Goal: Information Seeking & Learning: Check status

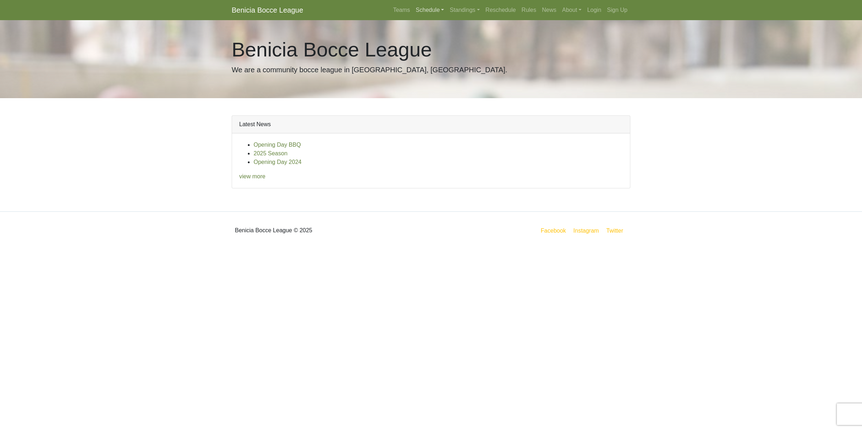
click at [439, 8] on link "Schedule" at bounding box center [430, 10] width 34 height 14
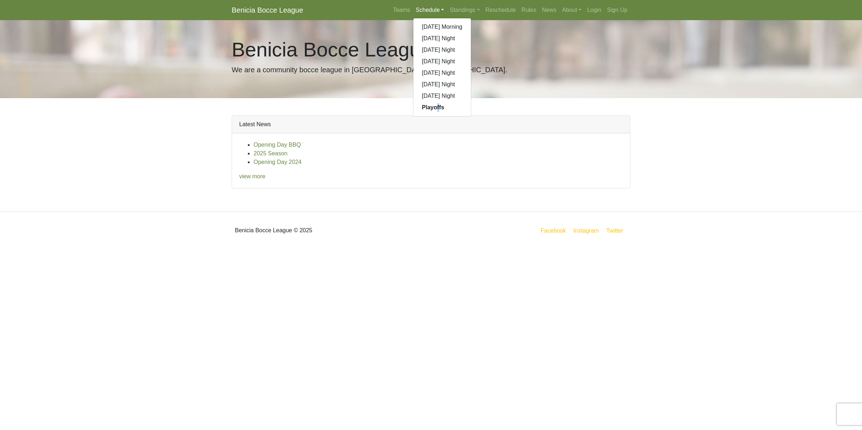
click at [439, 113] on div "Sunday Morning Sunday Night Monday Night Tuesday Night Wednesday Night Thursday…" at bounding box center [442, 67] width 59 height 98
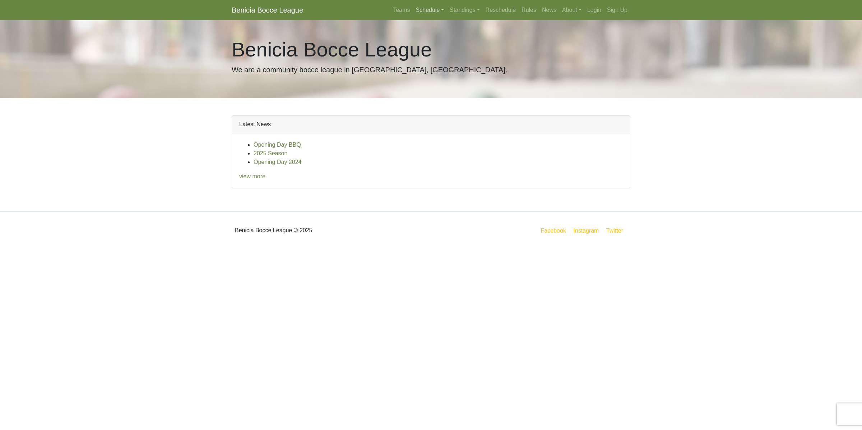
click at [428, 6] on link "Schedule" at bounding box center [430, 10] width 34 height 14
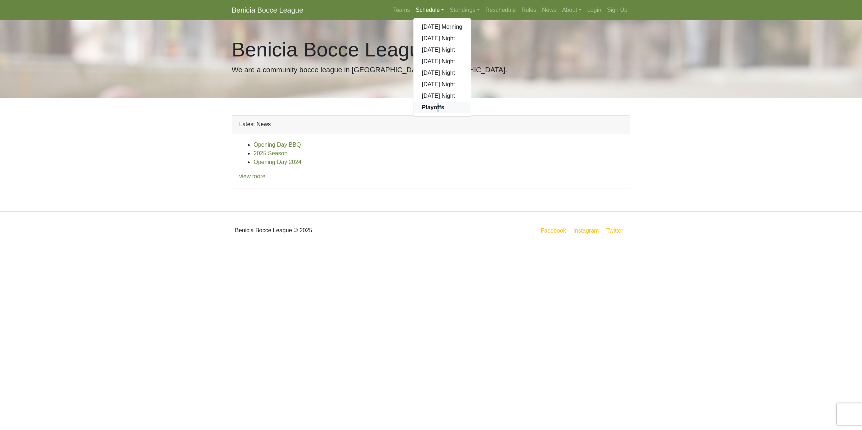
click at [427, 107] on strong "Playoffs" at bounding box center [433, 107] width 22 height 6
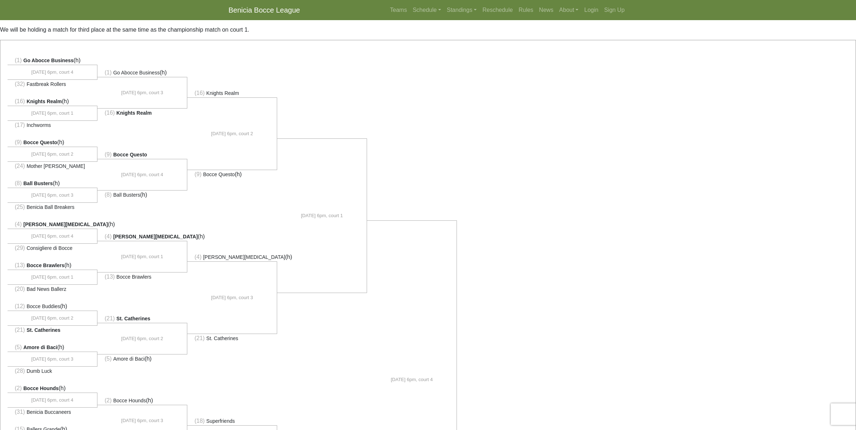
scroll to position [45, 0]
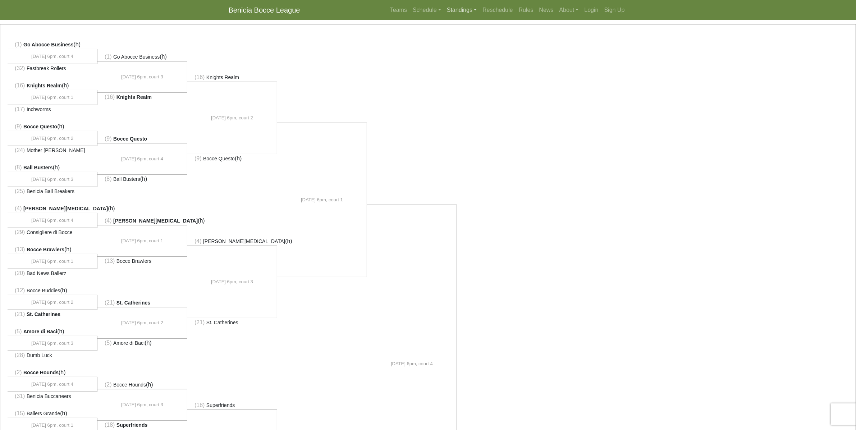
click at [460, 9] on link "Standings" at bounding box center [462, 10] width 36 height 14
click at [472, 72] on link "[DATE] Night" at bounding box center [473, 72] width 58 height 11
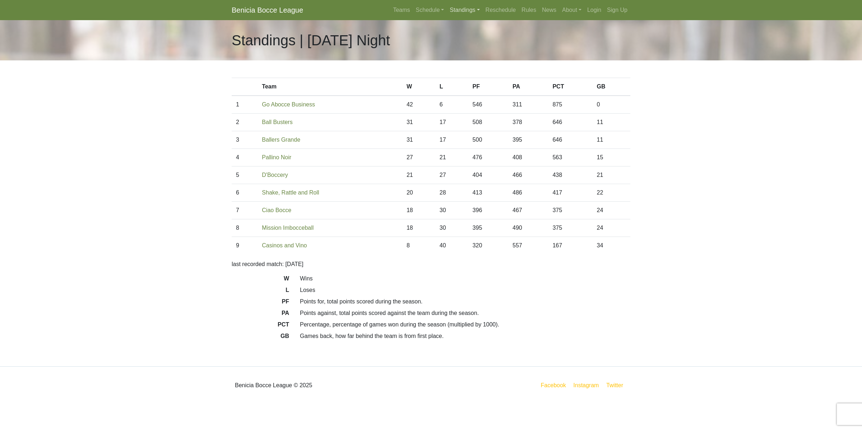
click at [460, 8] on link "Standings" at bounding box center [465, 10] width 36 height 14
click at [464, 61] on link "[DATE] Night" at bounding box center [476, 61] width 58 height 11
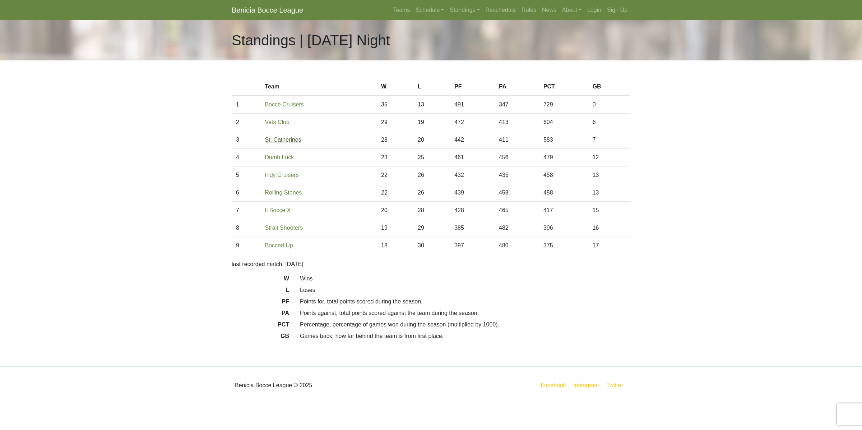
click at [286, 140] on link "St. Catherines" at bounding box center [283, 140] width 36 height 6
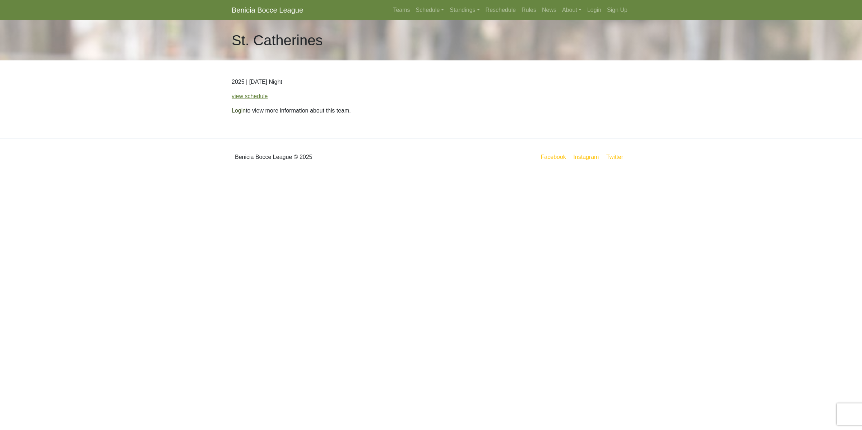
click at [242, 112] on link "Login" at bounding box center [239, 110] width 14 height 6
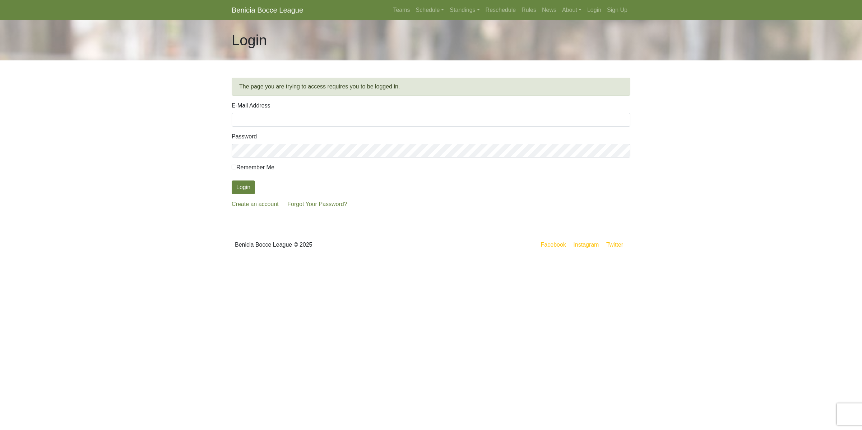
click at [248, 119] on input "E-Mail Address" at bounding box center [431, 120] width 399 height 14
type input "straiyer@pacbell.net"
click at [232, 180] on button "Login" at bounding box center [243, 187] width 23 height 14
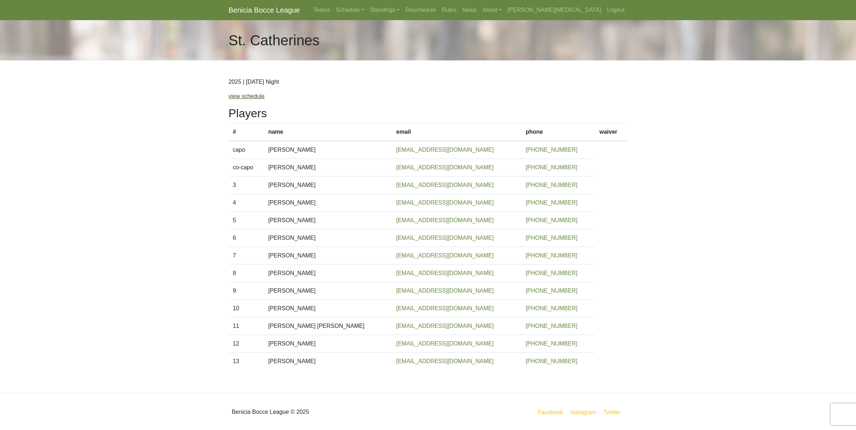
click at [241, 98] on link "view schedule" at bounding box center [247, 96] width 36 height 6
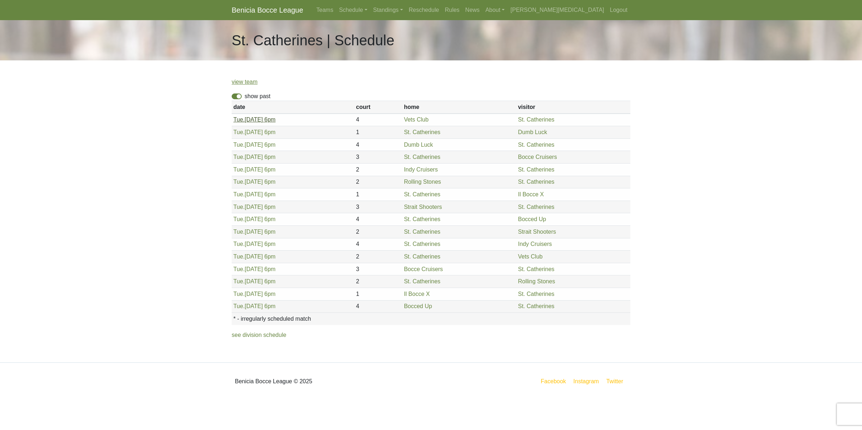
click at [252, 123] on link "Tue. 4/29, 6pm" at bounding box center [255, 119] width 42 height 6
click at [243, 130] on span "Tue." at bounding box center [239, 132] width 11 height 6
click at [245, 157] on link "Tue. 5/20, 6pm" at bounding box center [255, 157] width 42 height 6
click at [536, 160] on link "Bocce Cruisers" at bounding box center [537, 157] width 39 height 6
click at [243, 157] on link "Tue. 5/20, 6pm" at bounding box center [255, 157] width 42 height 6
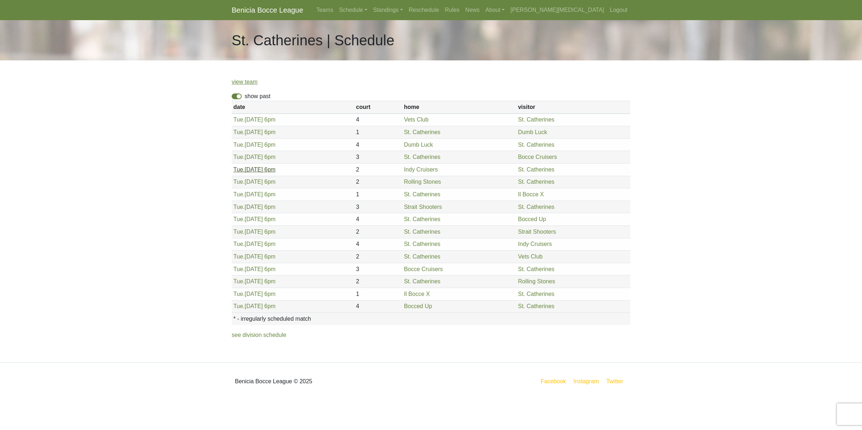
click at [245, 170] on link "Tue. 5/27, 6pm" at bounding box center [255, 169] width 42 height 6
click at [253, 183] on link "Tue. 6/3, 6pm" at bounding box center [255, 182] width 42 height 6
click at [245, 194] on link "Tue. 6/10, 6pm" at bounding box center [255, 194] width 42 height 6
click at [245, 220] on link "Tue. 7/1, 6pm" at bounding box center [255, 219] width 42 height 6
click at [245, 272] on link "Tue. 8/5, 6pm" at bounding box center [255, 269] width 42 height 6
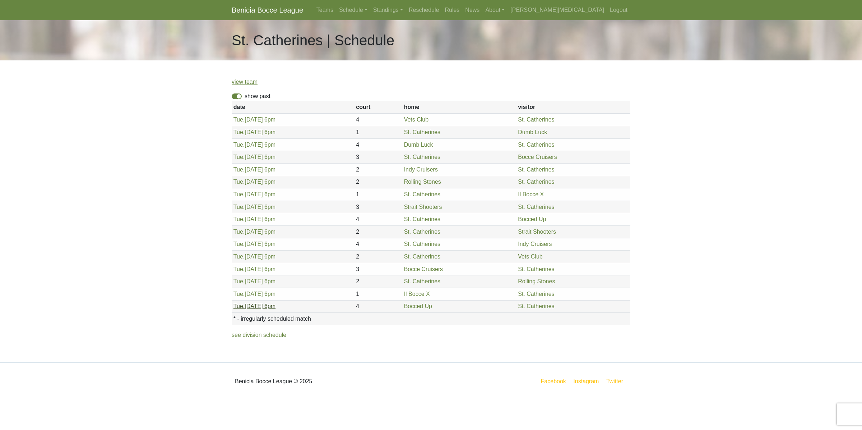
click at [243, 309] on span "Tue." at bounding box center [239, 306] width 11 height 6
click at [406, 14] on link "Standings" at bounding box center [389, 10] width 36 height 14
click at [429, 99] on link "[DATE] Night" at bounding box center [400, 95] width 58 height 11
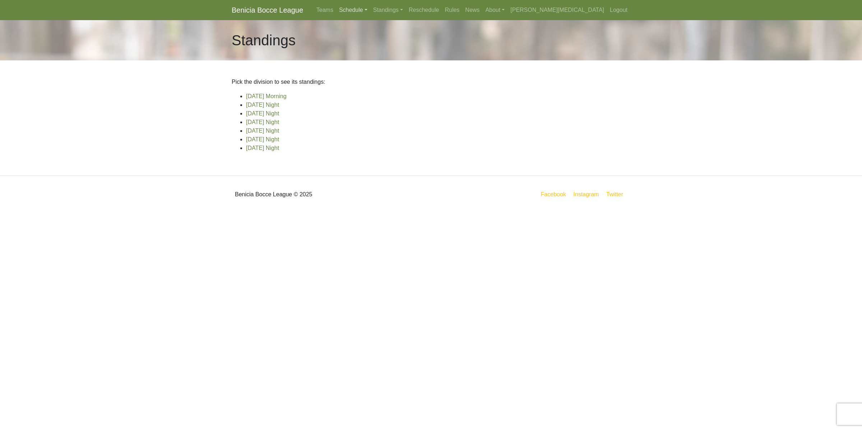
click at [371, 11] on link "Schedule" at bounding box center [353, 10] width 34 height 14
click at [368, 109] on strong "Playoffs" at bounding box center [356, 107] width 22 height 6
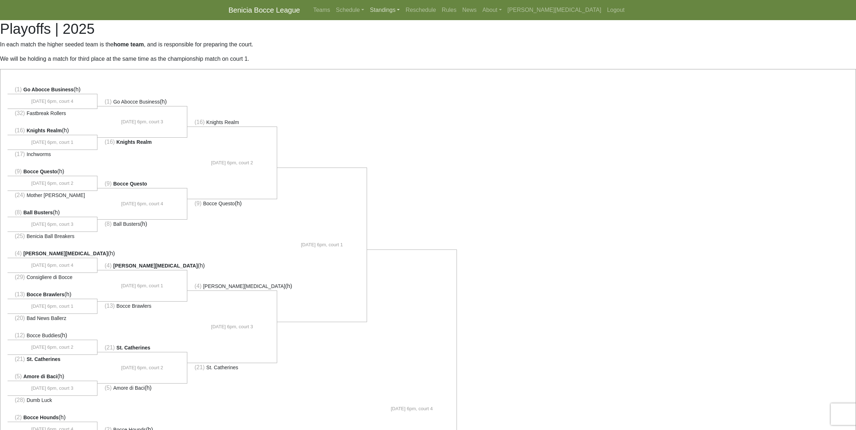
click at [402, 10] on link "Standings" at bounding box center [385, 10] width 36 height 14
click at [425, 60] on link "[DATE] Night" at bounding box center [396, 61] width 58 height 11
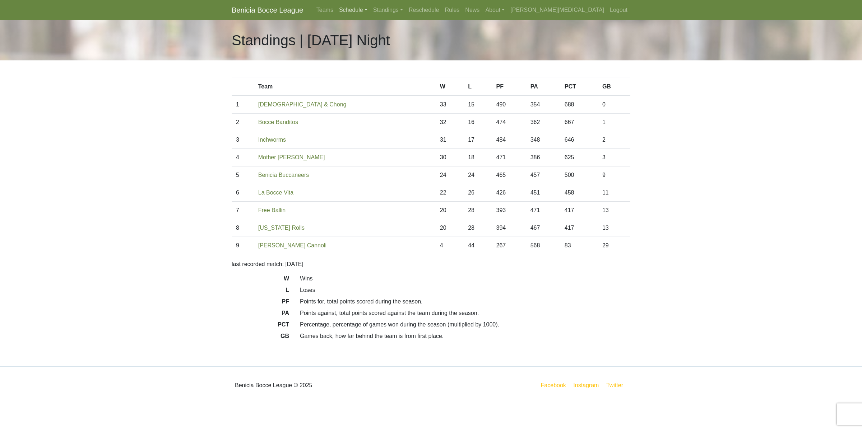
click at [371, 9] on link "Schedule" at bounding box center [353, 10] width 34 height 14
click at [368, 107] on strong "Playoffs" at bounding box center [356, 107] width 22 height 6
